Goal: Task Accomplishment & Management: Use online tool/utility

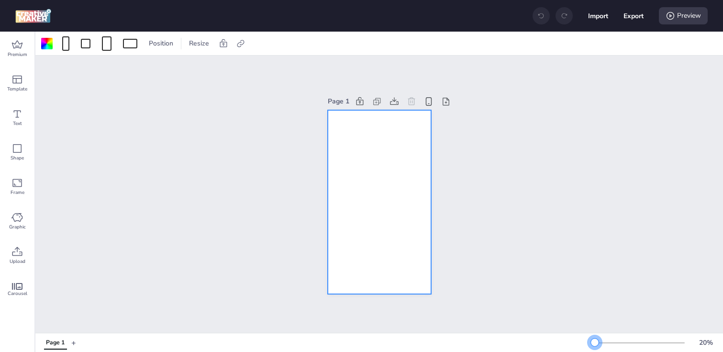
drag, startPoint x: 609, startPoint y: 340, endPoint x: 595, endPoint y: 342, distance: 14.4
click at [595, 342] on div at bounding box center [595, 342] width 8 height 8
click at [51, 45] on div at bounding box center [46, 43] width 11 height 11
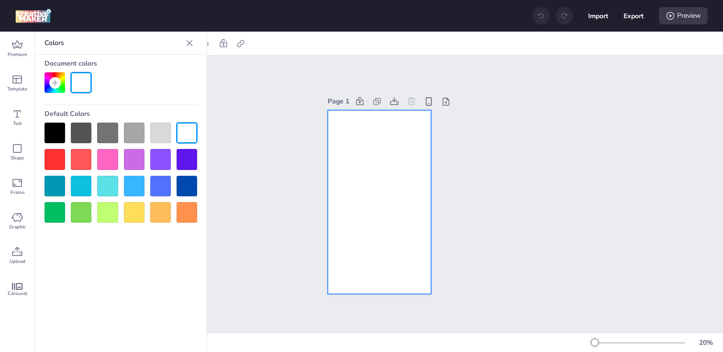
click at [53, 132] on div at bounding box center [55, 133] width 21 height 21
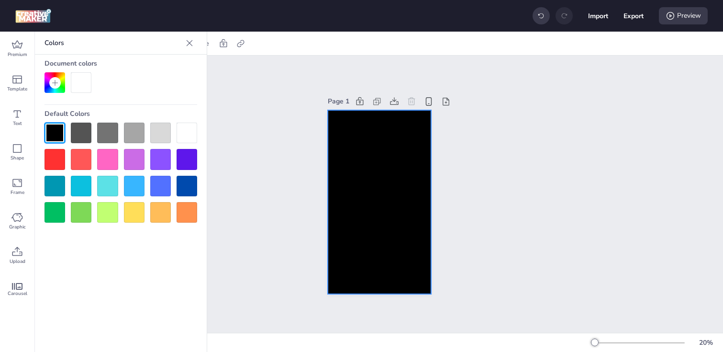
click at [250, 161] on div "Page 1" at bounding box center [379, 194] width 688 height 277
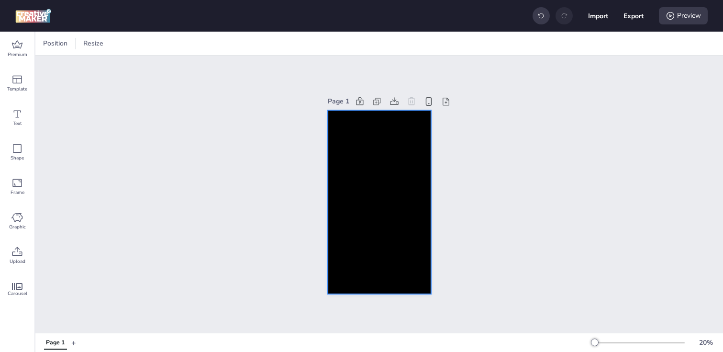
click at [363, 154] on div at bounding box center [379, 202] width 103 height 184
click at [237, 46] on icon at bounding box center [240, 43] width 7 height 7
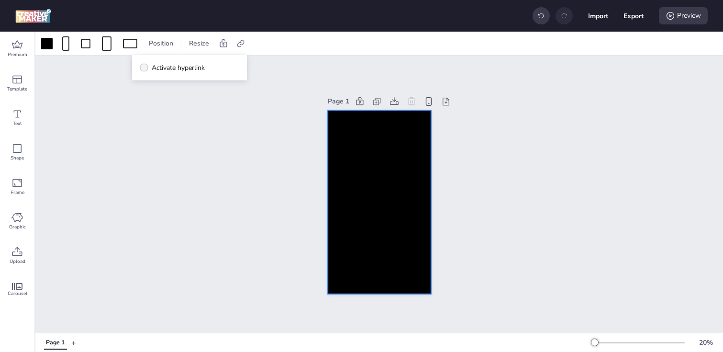
click at [164, 65] on span "Activate hyperlink" at bounding box center [178, 68] width 53 height 10
click at [146, 68] on input "Activate hyperlink" at bounding box center [142, 71] width 6 height 6
checkbox input "true"
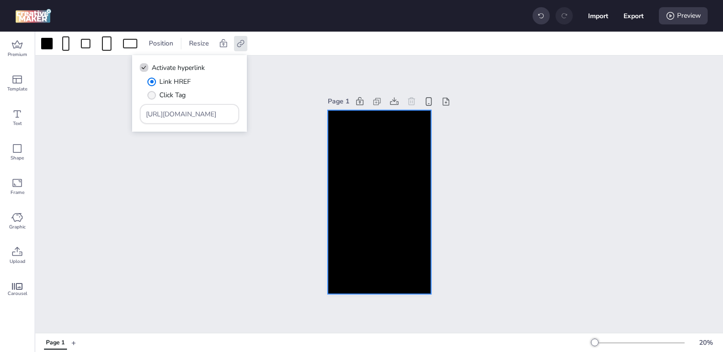
click at [155, 97] on span "" at bounding box center [151, 95] width 9 height 9
click at [153, 97] on input "Click Tag" at bounding box center [150, 99] width 6 height 6
radio input "true"
drag, startPoint x: 205, startPoint y: 114, endPoint x: 94, endPoint y: 114, distance: 111.1
click at [94, 114] on body "Import Export Preview Premium Template Text Shape Frame Graphic Upload Carousel…" at bounding box center [361, 176] width 723 height 352
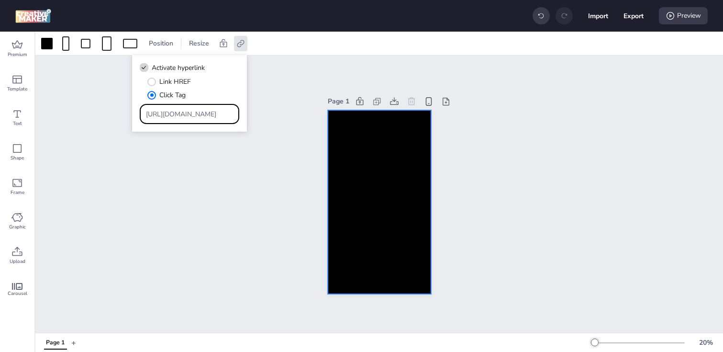
paste input "[DOMAIN_NAME][URL]"
type input "[URL][DOMAIN_NAME]"
click at [155, 163] on div "Page 1" at bounding box center [379, 194] width 688 height 277
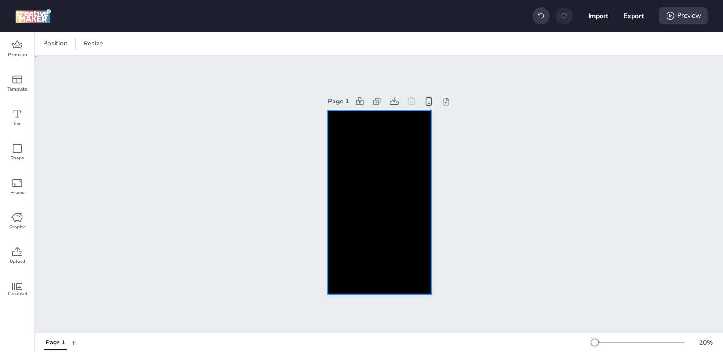
click at [344, 189] on div at bounding box center [379, 202] width 103 height 184
click at [237, 42] on icon at bounding box center [241, 44] width 10 height 10
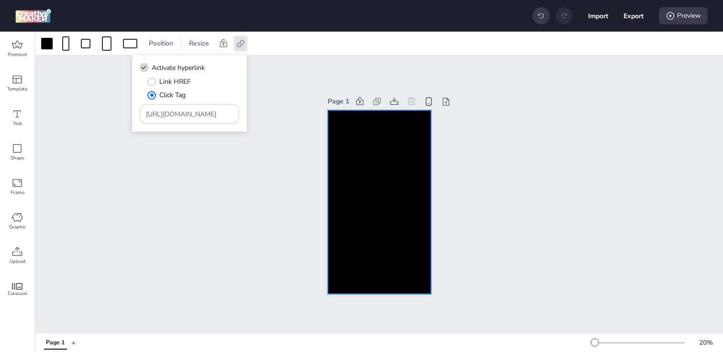
click at [75, 189] on div "Page 1" at bounding box center [379, 194] width 688 height 277
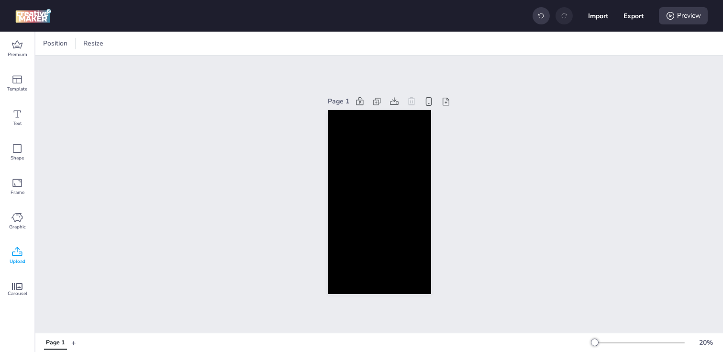
click at [17, 254] on icon at bounding box center [16, 251] width 11 height 11
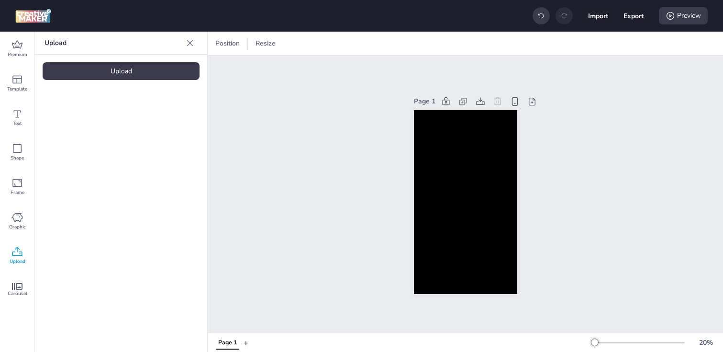
click at [133, 74] on div "Upload" at bounding box center [121, 71] width 157 height 18
click at [87, 139] on img at bounding box center [81, 134] width 58 height 10
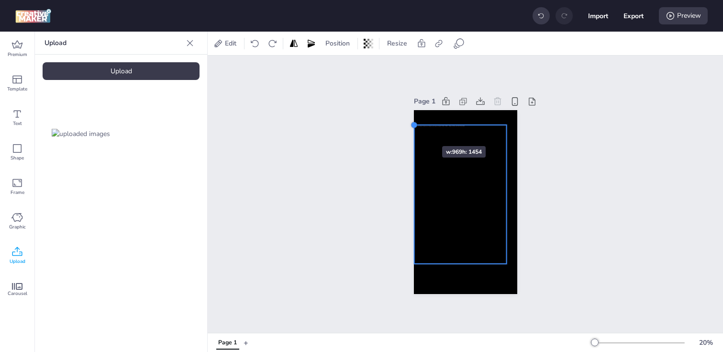
drag, startPoint x: 424, startPoint y: 139, endPoint x: 414, endPoint y: 129, distance: 14.6
click at [414, 129] on div at bounding box center [465, 202] width 103 height 184
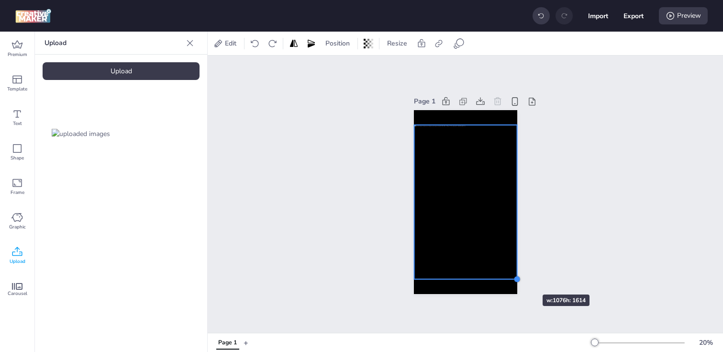
drag, startPoint x: 506, startPoint y: 262, endPoint x: 514, endPoint y: 277, distance: 17.3
click at [514, 277] on div at bounding box center [517, 279] width 8 height 8
click at [361, 229] on div "Page 1" at bounding box center [466, 194] width 516 height 277
click at [457, 219] on div at bounding box center [465, 201] width 103 height 155
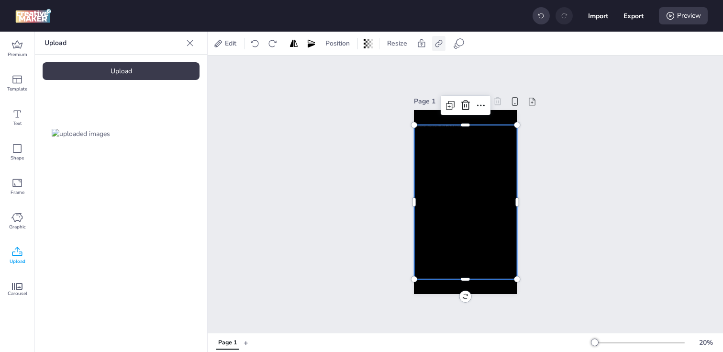
click at [437, 45] on icon at bounding box center [439, 44] width 10 height 10
click at [373, 68] on span "Activate hyperlink" at bounding box center [376, 68] width 53 height 10
click at [344, 68] on input "Activate hyperlink" at bounding box center [341, 71] width 6 height 6
checkbox input "true"
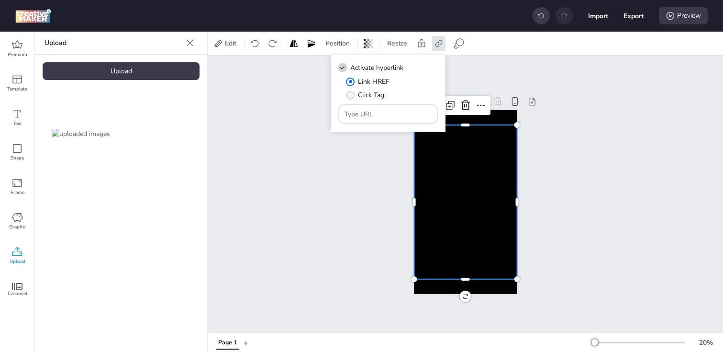
click at [348, 95] on span "" at bounding box center [350, 95] width 9 height 9
click at [348, 96] on input "Click Tag" at bounding box center [349, 99] width 6 height 6
radio input "true"
click at [382, 112] on input "Type URL" at bounding box center [389, 114] width 88 height 10
paste input "[URL][DOMAIN_NAME]"
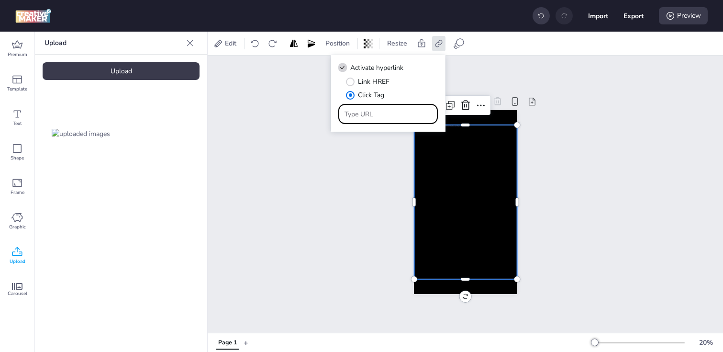
type input "[URL][DOMAIN_NAME]"
click at [337, 168] on div "Page 1" at bounding box center [466, 194] width 516 height 277
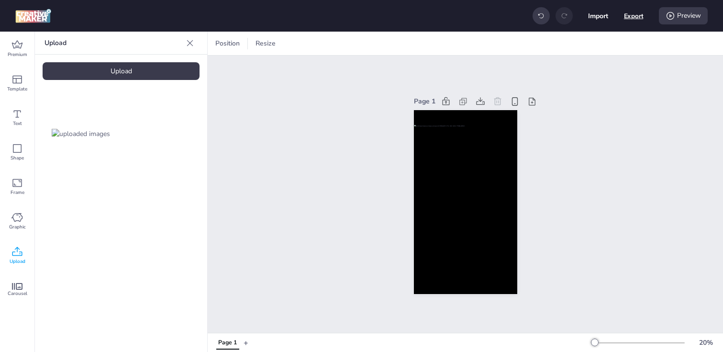
click at [635, 14] on button "Export" at bounding box center [634, 16] width 20 height 20
select select "html"
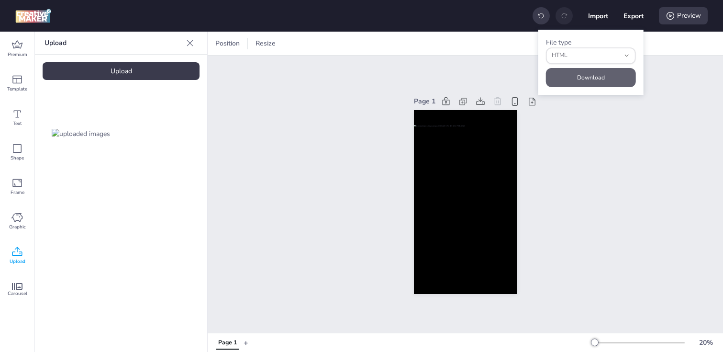
click at [579, 77] on button "Download" at bounding box center [591, 77] width 90 height 19
click at [139, 123] on div at bounding box center [121, 133] width 157 height 77
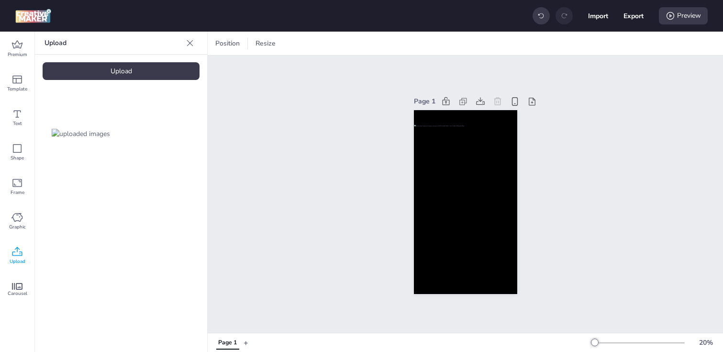
click at [135, 75] on div "Upload" at bounding box center [121, 71] width 157 height 18
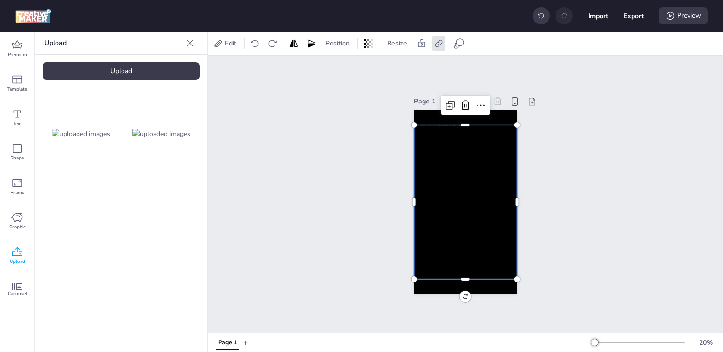
click at [436, 204] on div at bounding box center [465, 201] width 103 height 155
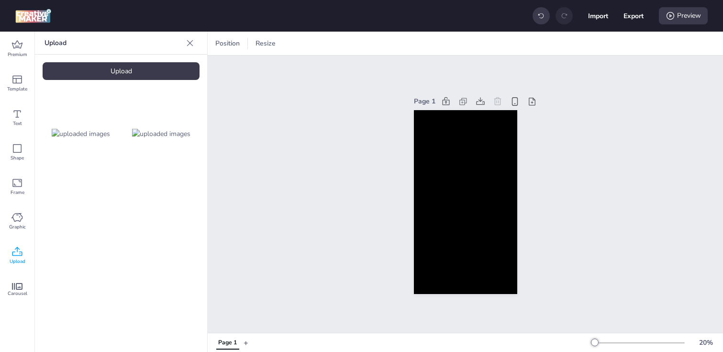
click at [149, 129] on img at bounding box center [161, 134] width 58 height 10
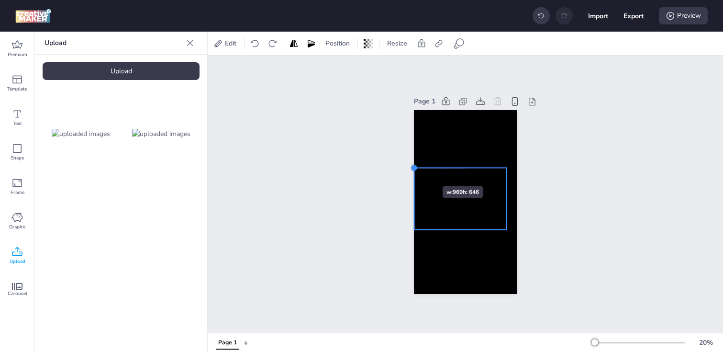
drag, startPoint x: 424, startPoint y: 175, endPoint x: 414, endPoint y: 169, distance: 11.8
click at [414, 169] on div at bounding box center [414, 168] width 8 height 8
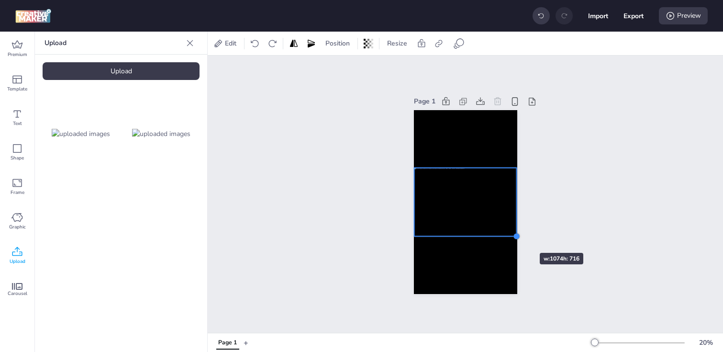
drag, startPoint x: 506, startPoint y: 229, endPoint x: 511, endPoint y: 236, distance: 8.5
click at [511, 236] on div at bounding box center [465, 202] width 103 height 184
click at [372, 200] on div "Page 1" at bounding box center [466, 194] width 516 height 277
click at [457, 202] on div at bounding box center [465, 202] width 103 height 68
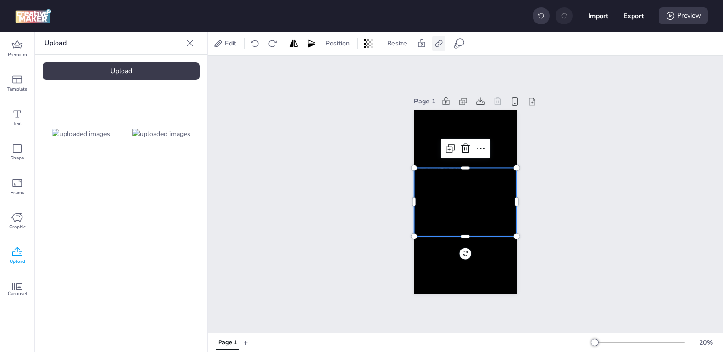
click at [438, 42] on icon at bounding box center [439, 44] width 10 height 10
click at [382, 68] on span "Activate hyperlink" at bounding box center [376, 68] width 53 height 10
click at [344, 68] on input "Activate hyperlink" at bounding box center [341, 71] width 6 height 6
checkbox input "true"
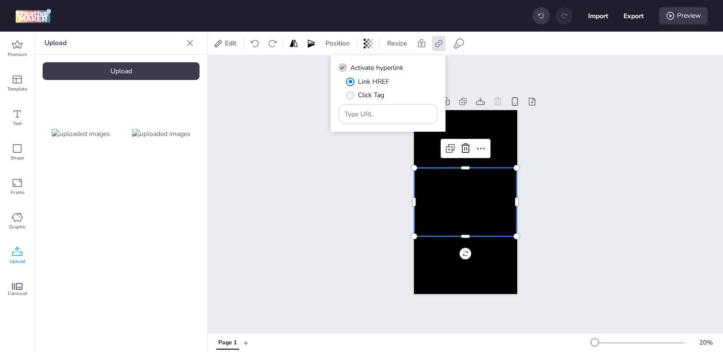
click at [363, 93] on span "Click Tag" at bounding box center [371, 95] width 26 height 10
click at [352, 96] on input "Click Tag" at bounding box center [349, 99] width 6 height 6
radio input "true"
click at [388, 115] on input "Type URL" at bounding box center [389, 114] width 88 height 10
paste input "[URL][DOMAIN_NAME]"
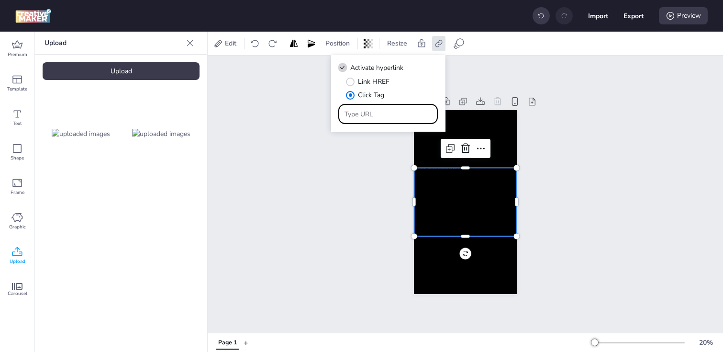
type input "[URL][DOMAIN_NAME]"
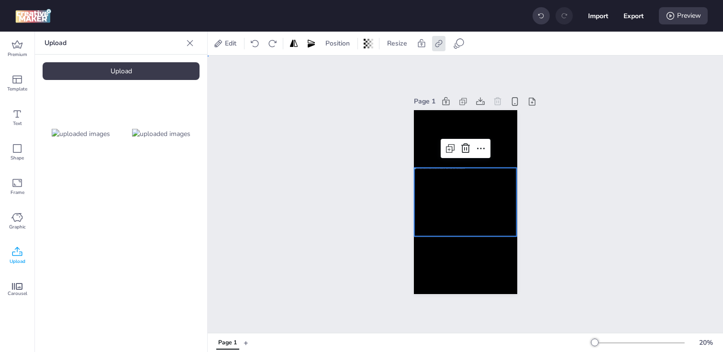
click at [366, 157] on div "Page 1" at bounding box center [466, 194] width 516 height 277
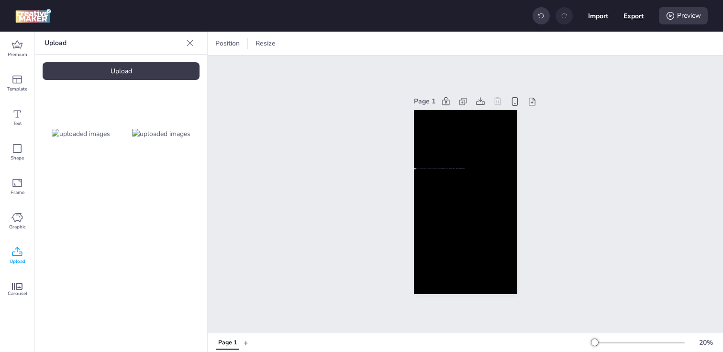
click at [635, 18] on button "Export" at bounding box center [634, 16] width 20 height 20
select select "html"
click at [684, 20] on div "Preview" at bounding box center [683, 15] width 49 height 17
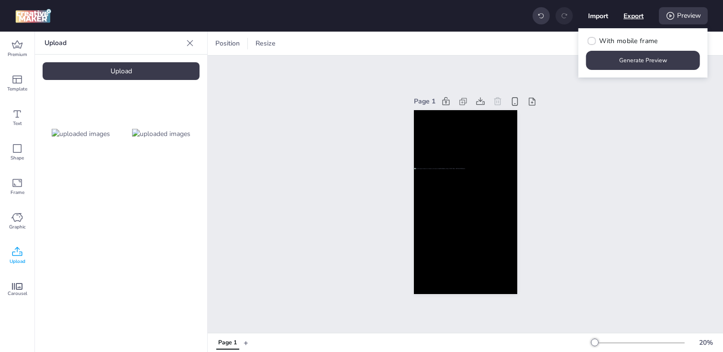
click at [639, 15] on button "Export" at bounding box center [634, 16] width 20 height 20
select select "html"
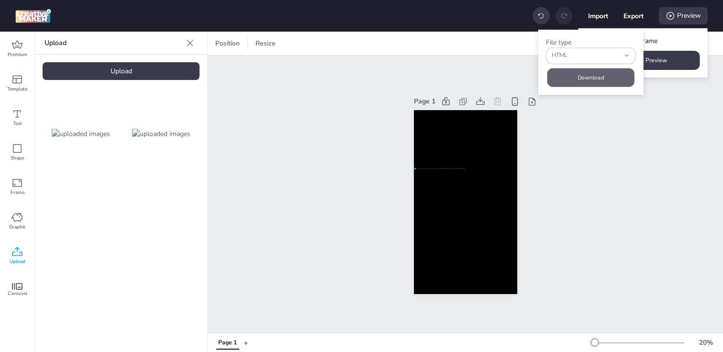
click at [606, 76] on button "Download" at bounding box center [591, 77] width 87 height 19
